Goal: Task Accomplishment & Management: Use online tool/utility

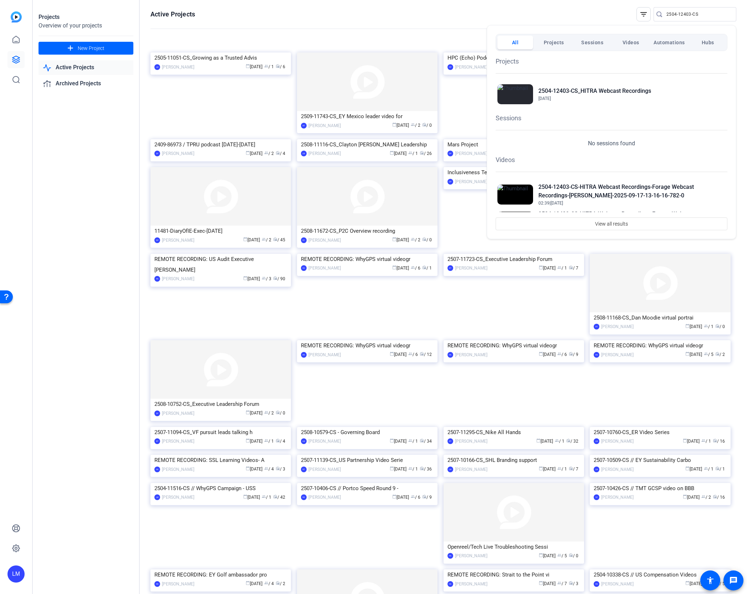
click at [674, 13] on div at bounding box center [373, 297] width 747 height 594
click at [674, 13] on input "2504-12403-CS" at bounding box center [699, 14] width 64 height 9
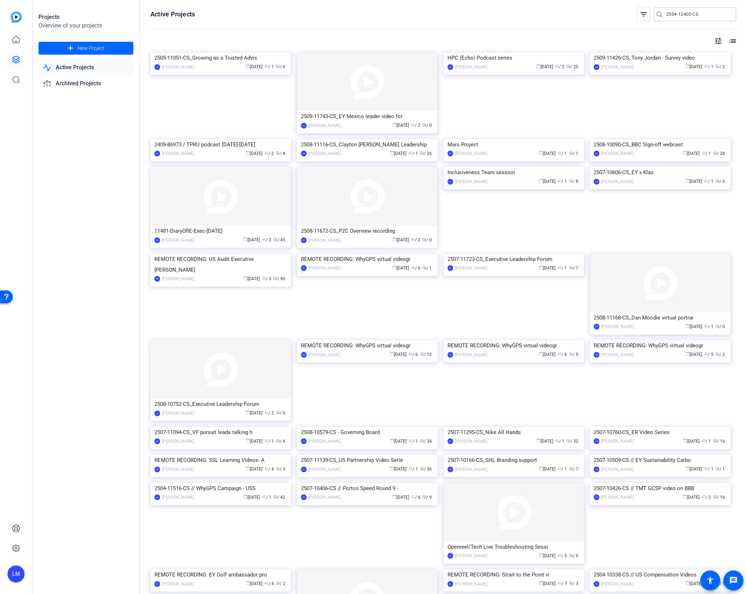
click at [674, 13] on input "2504-12403-CS" at bounding box center [699, 14] width 64 height 9
paste input "8-10090"
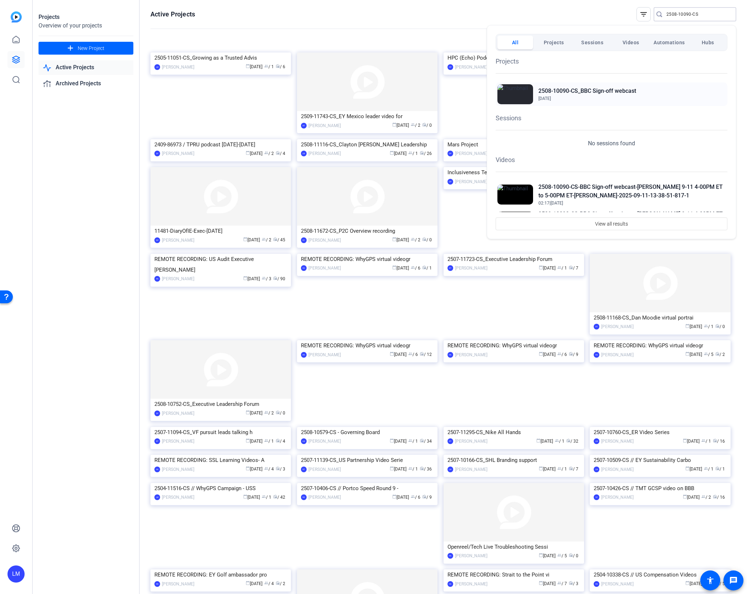
type input "2508-10090-CS"
click at [553, 90] on h2 "2508-10090-CS_BBC Sign-off webcast" at bounding box center [588, 91] width 98 height 9
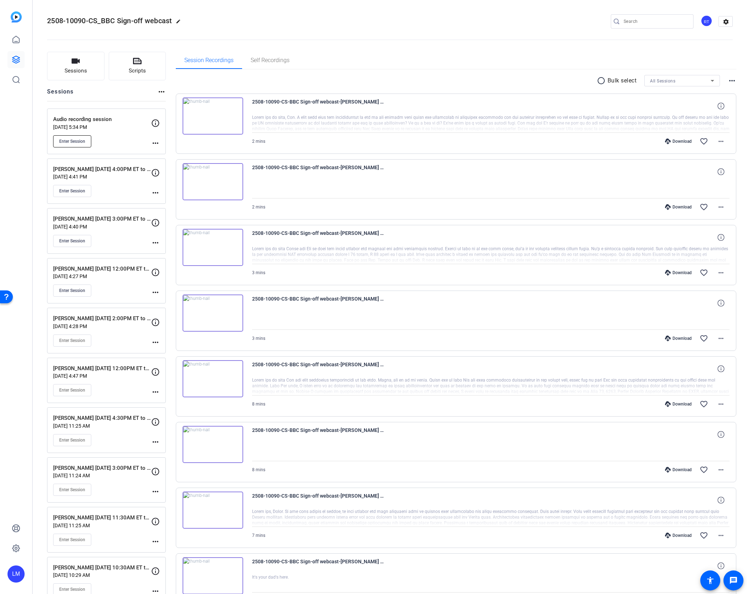
click at [71, 141] on span "Enter Session" at bounding box center [72, 141] width 26 height 6
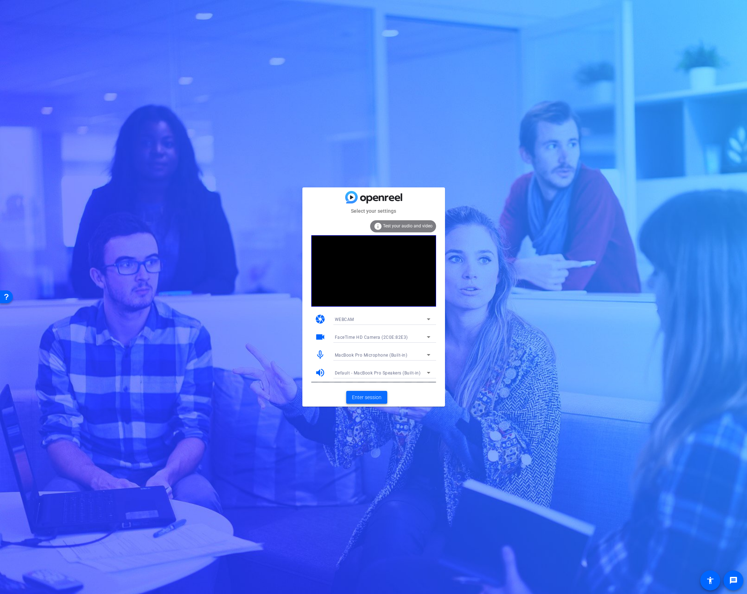
click at [365, 401] on span at bounding box center [366, 396] width 41 height 17
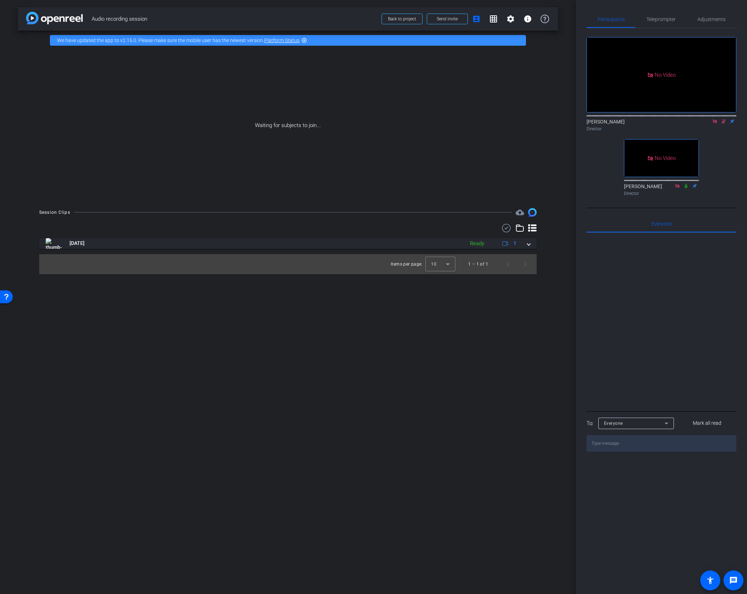
click at [723, 124] on icon at bounding box center [724, 121] width 6 height 5
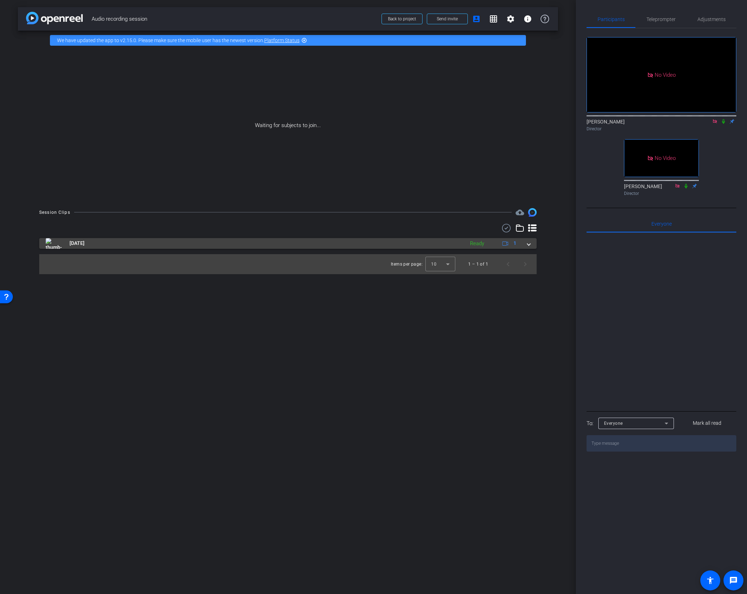
click at [528, 243] on span at bounding box center [529, 242] width 3 height 7
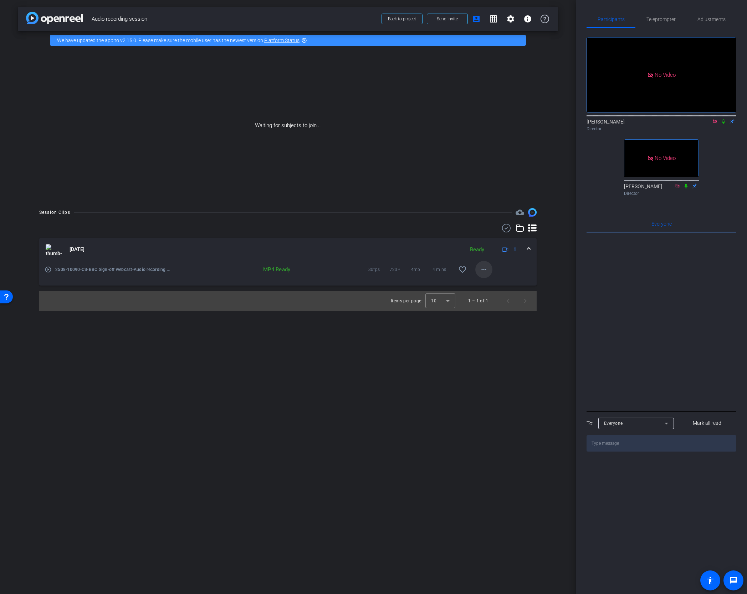
click at [483, 270] on mat-icon "more_horiz" at bounding box center [484, 269] width 9 height 9
click at [510, 339] on span "Show Transcript" at bounding box center [502, 337] width 43 height 9
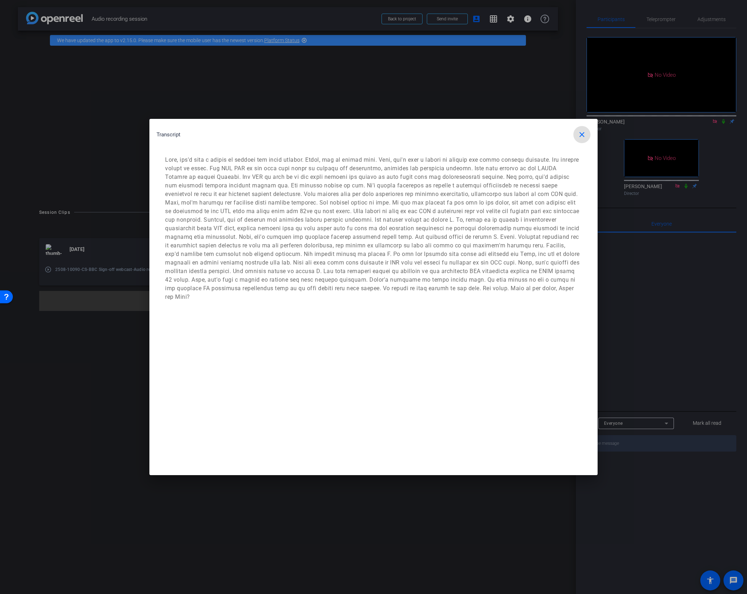
click at [90, 440] on div at bounding box center [373, 297] width 747 height 594
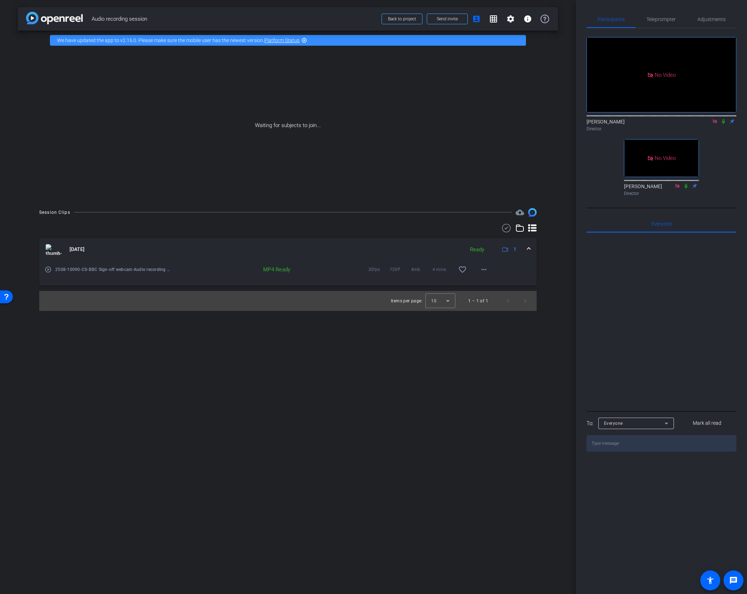
click at [480, 168] on div "Waiting for subjects to join..." at bounding box center [288, 125] width 540 height 151
click at [403, 137] on div "Waiting for subjects to join..." at bounding box center [288, 125] width 540 height 151
